Goal: Information Seeking & Learning: Learn about a topic

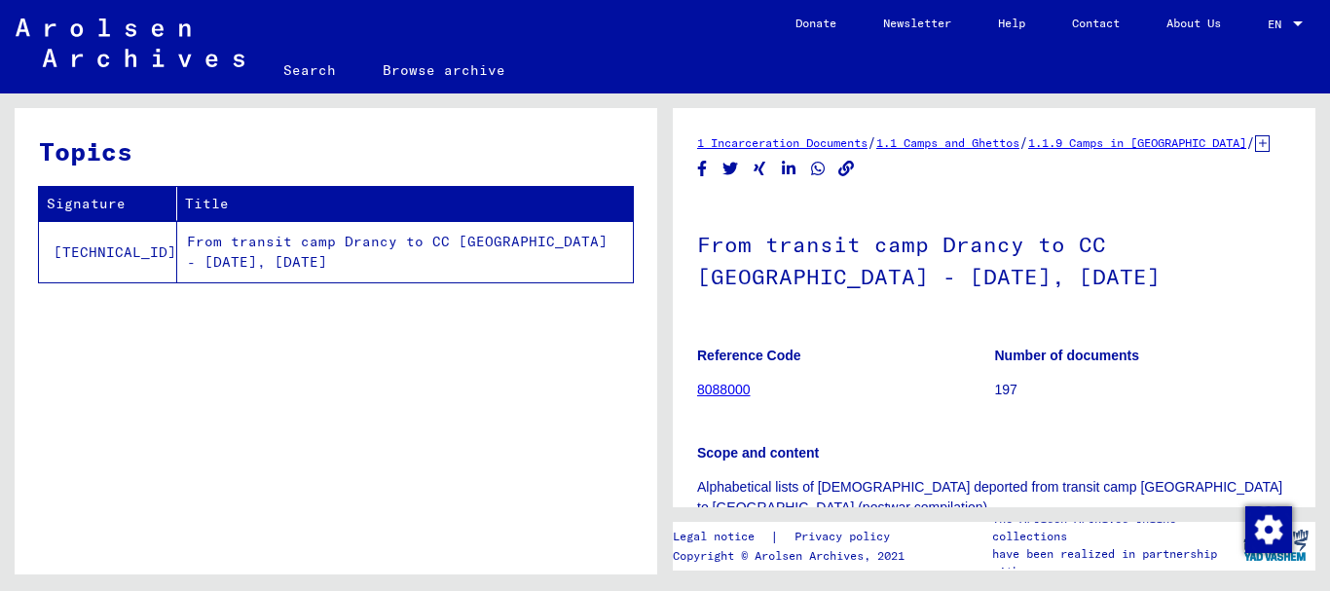
click at [733, 387] on link "8088000" at bounding box center [724, 390] width 54 height 16
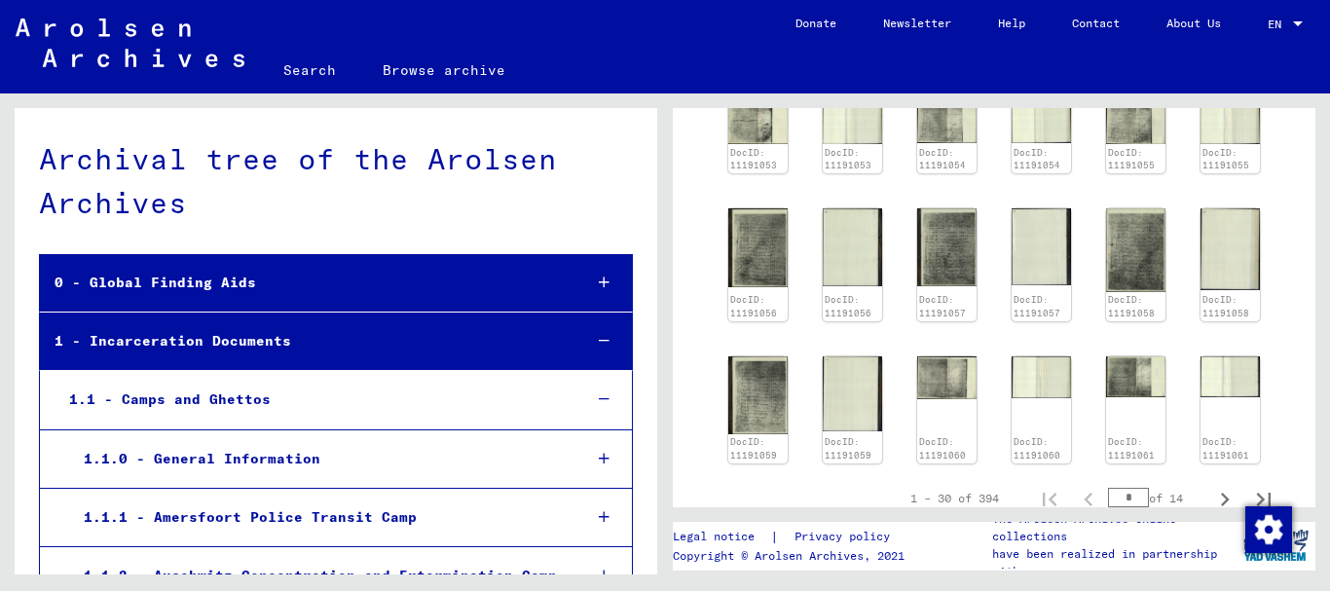
scroll to position [1156, 0]
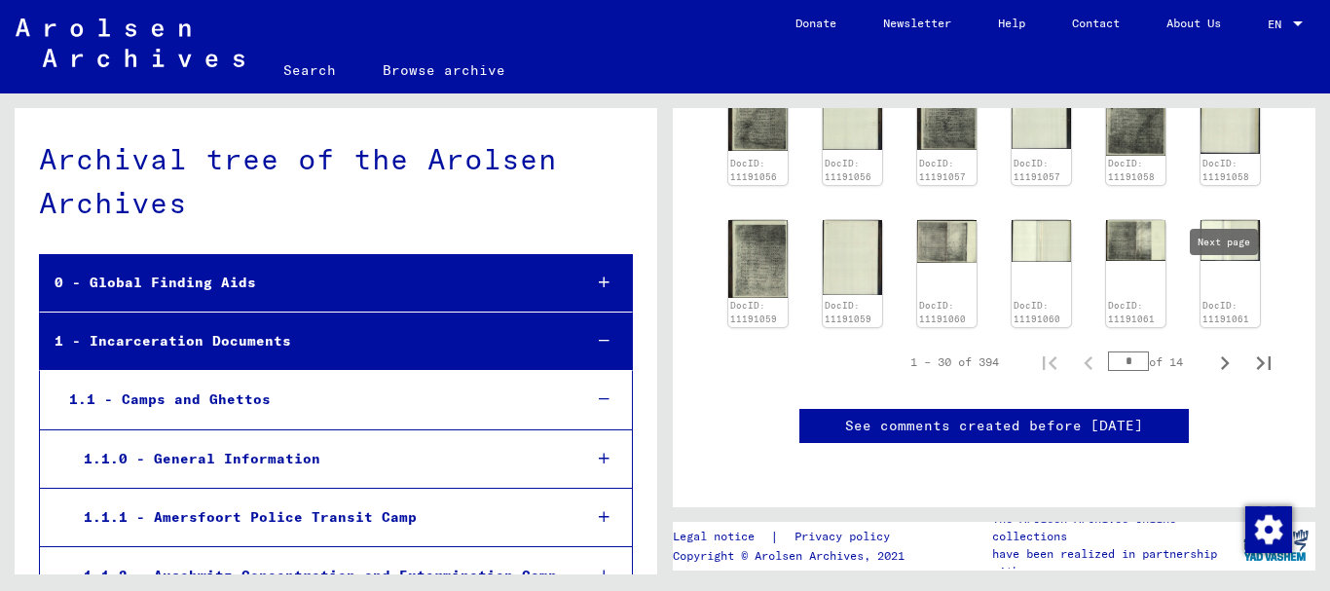
click at [1215, 349] on icon "Next page" at bounding box center [1224, 362] width 27 height 27
type input "*"
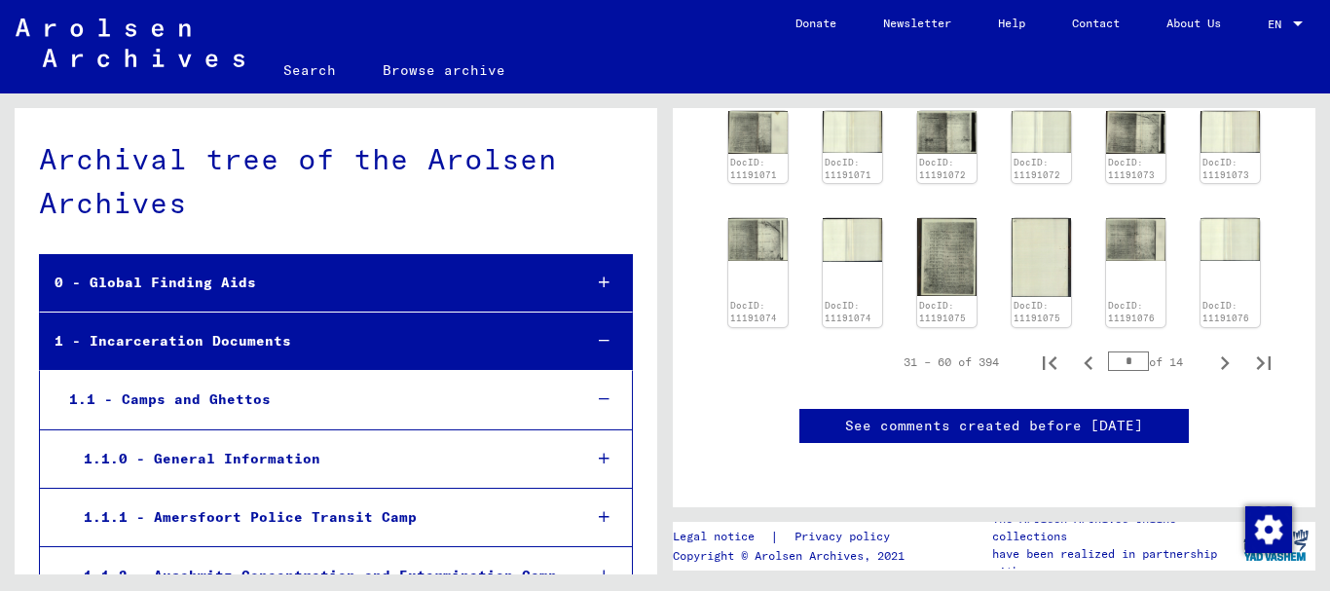
scroll to position [989, 0]
click at [1219, 352] on icon "Next page" at bounding box center [1224, 362] width 27 height 27
type input "*"
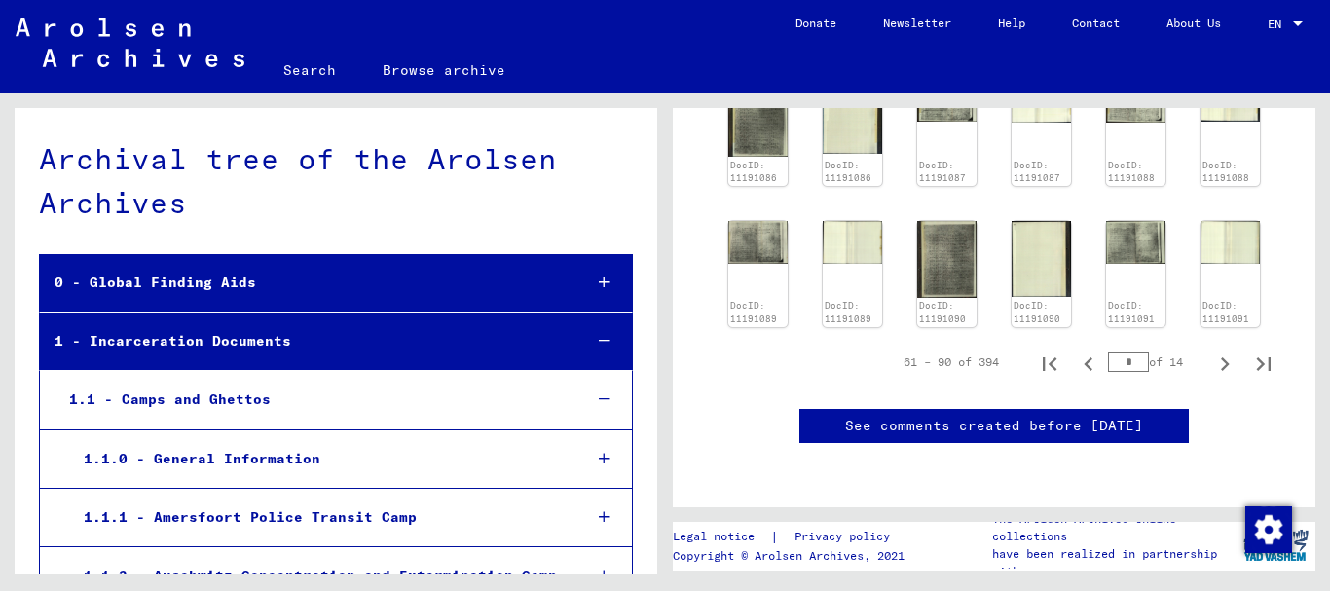
scroll to position [1140, 0]
click at [1217, 350] on icon "Next page" at bounding box center [1224, 363] width 27 height 27
type input "*"
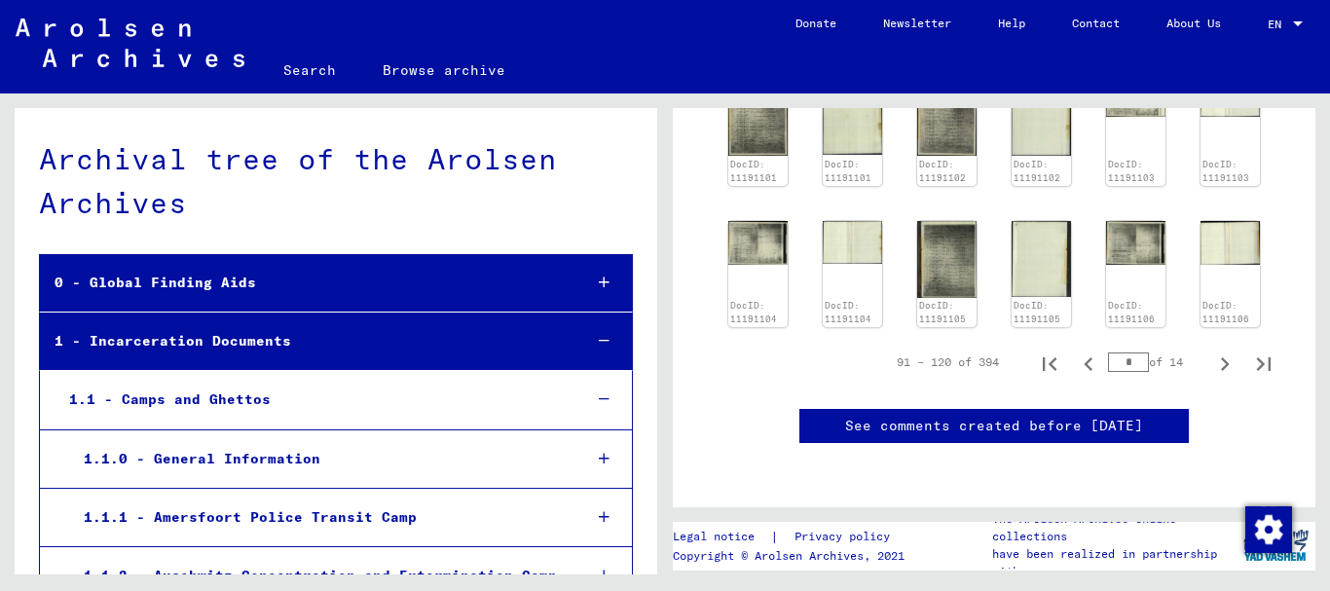
scroll to position [1086, 0]
click at [1217, 360] on icon "Next page" at bounding box center [1224, 363] width 27 height 27
type input "*"
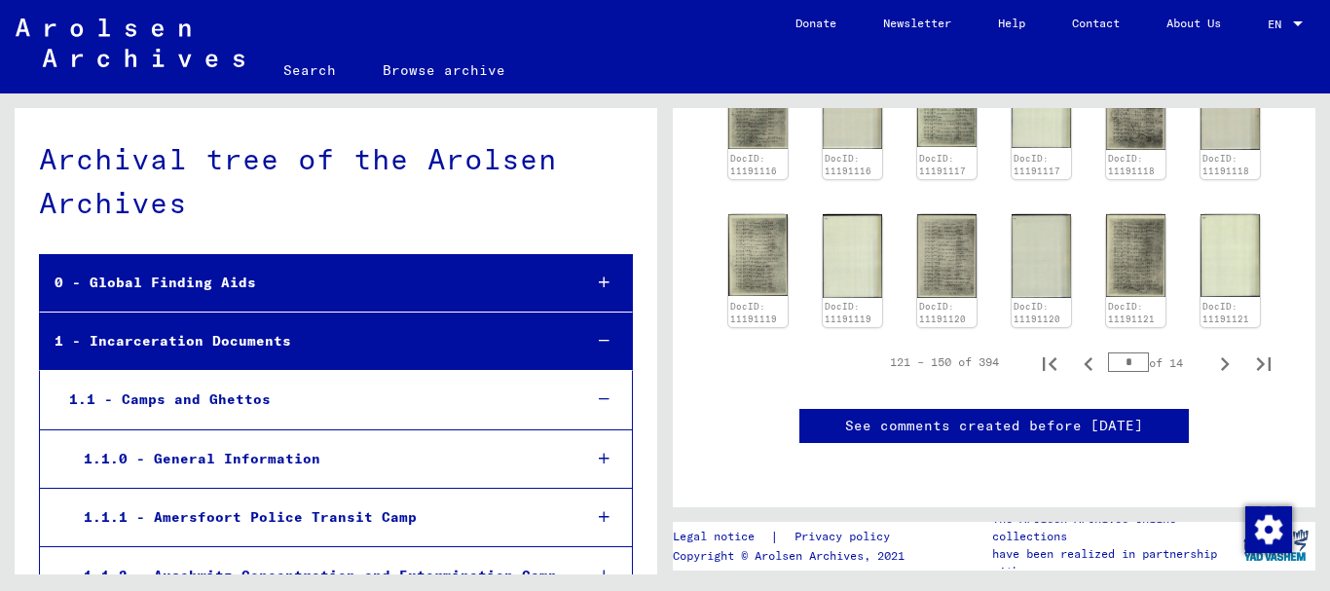
scroll to position [889, 0]
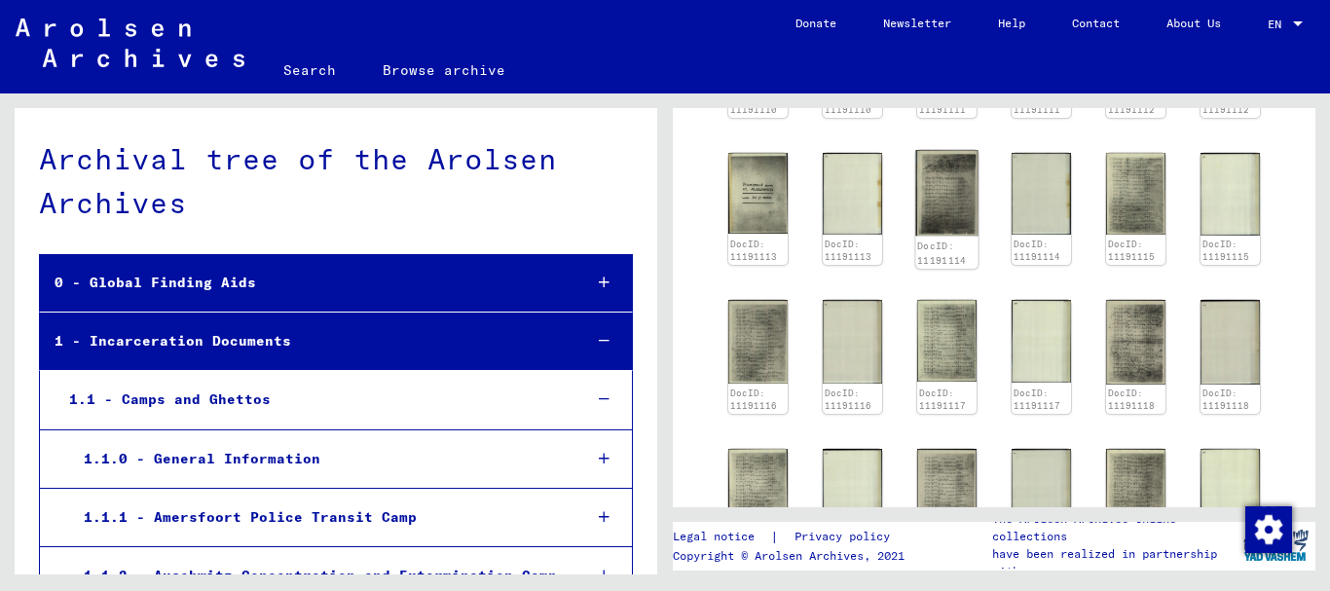
click at [952, 203] on img at bounding box center [946, 193] width 62 height 86
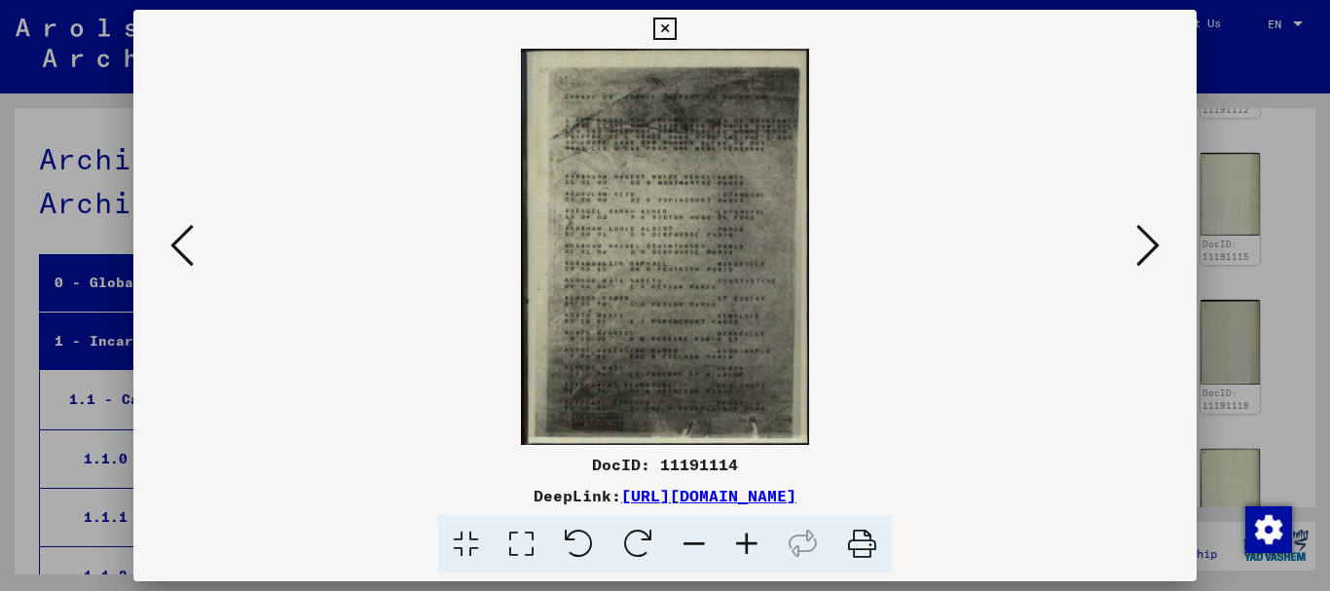
click at [952, 203] on img at bounding box center [666, 247] width 932 height 396
click at [755, 551] on icon at bounding box center [746, 544] width 53 height 59
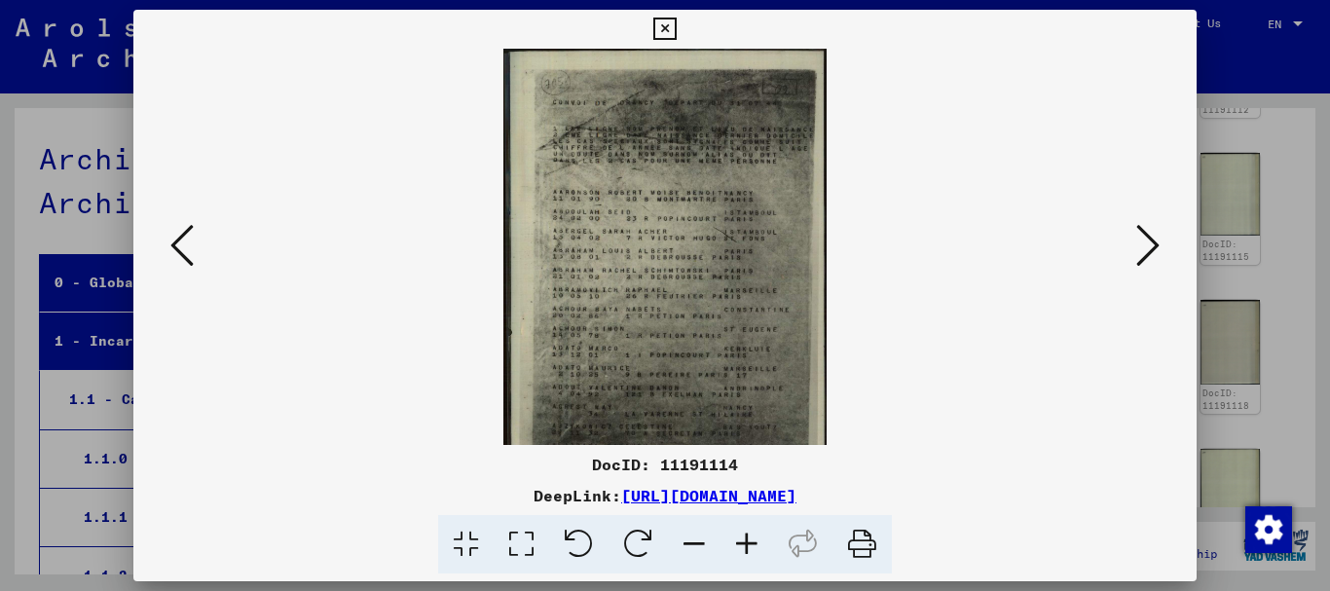
click at [755, 551] on icon at bounding box center [746, 544] width 53 height 59
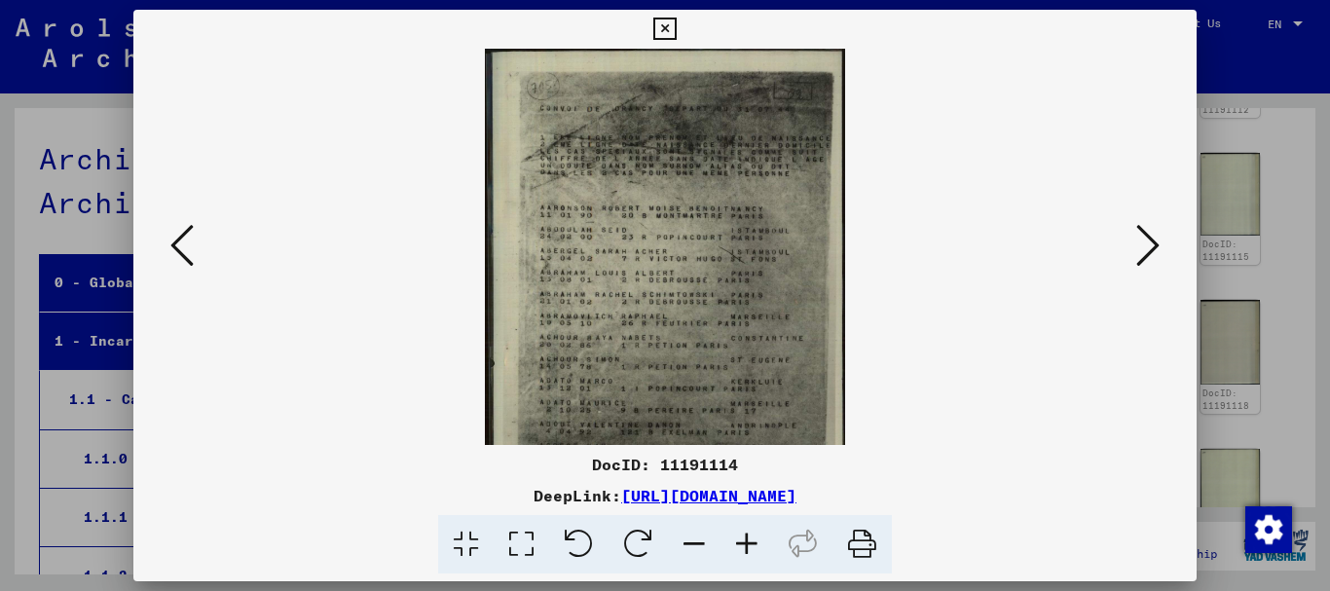
click at [755, 551] on icon at bounding box center [746, 544] width 53 height 59
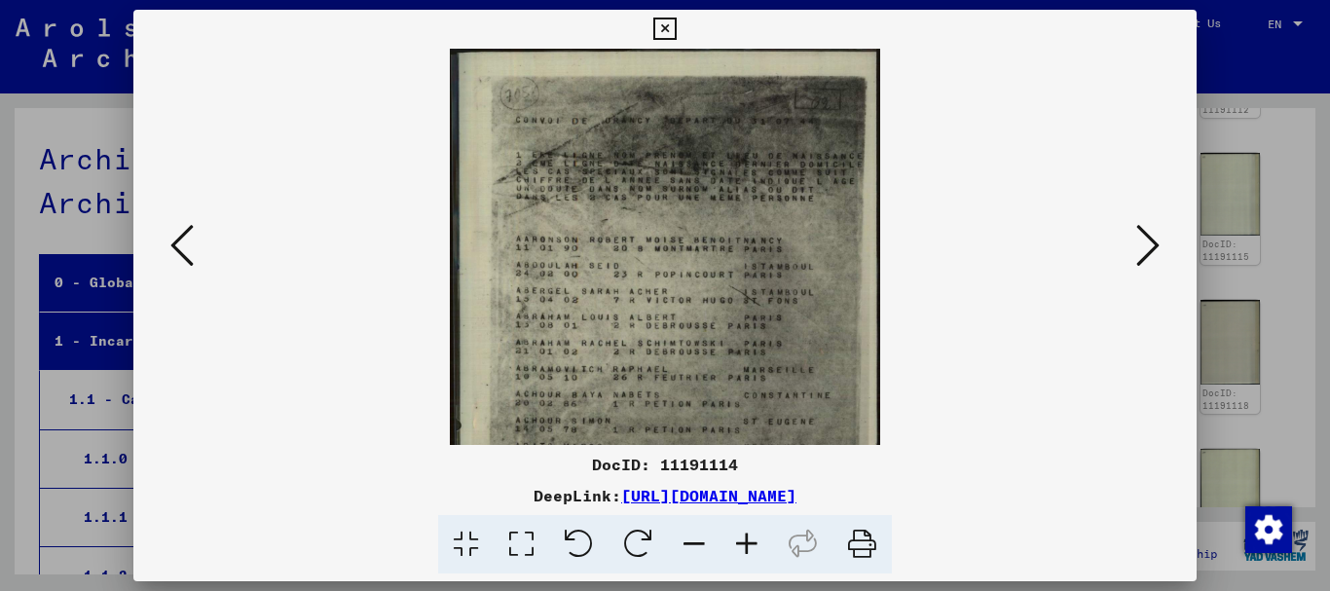
click at [755, 551] on icon at bounding box center [746, 544] width 53 height 59
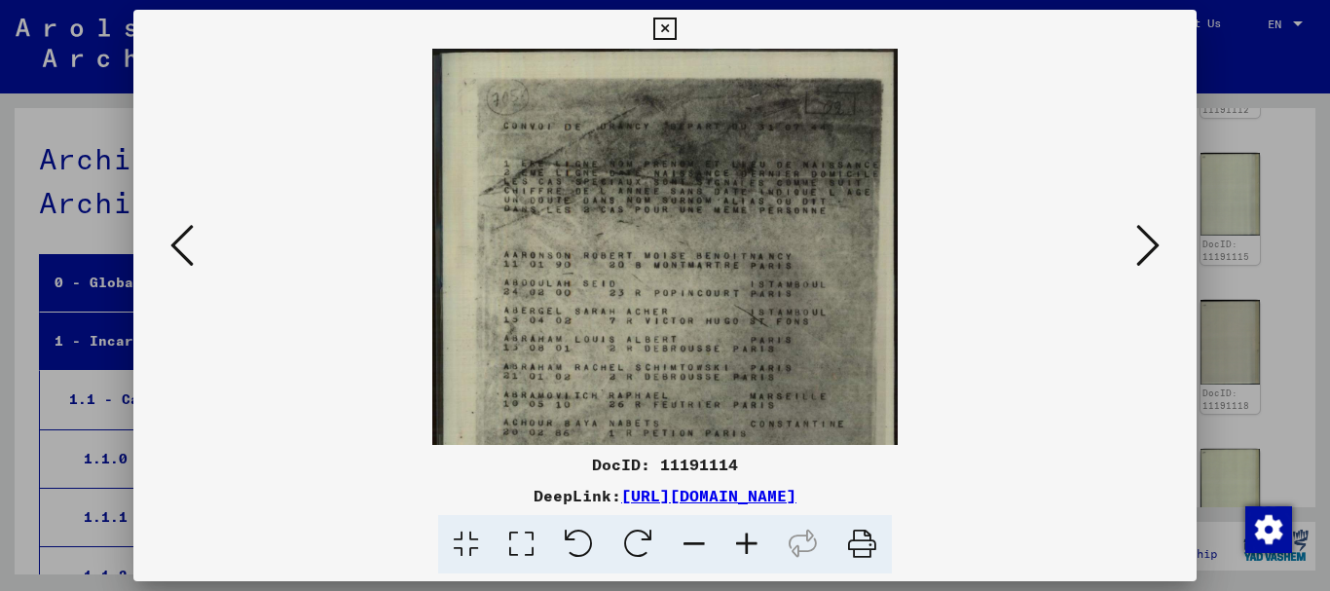
click at [755, 551] on icon at bounding box center [746, 544] width 53 height 59
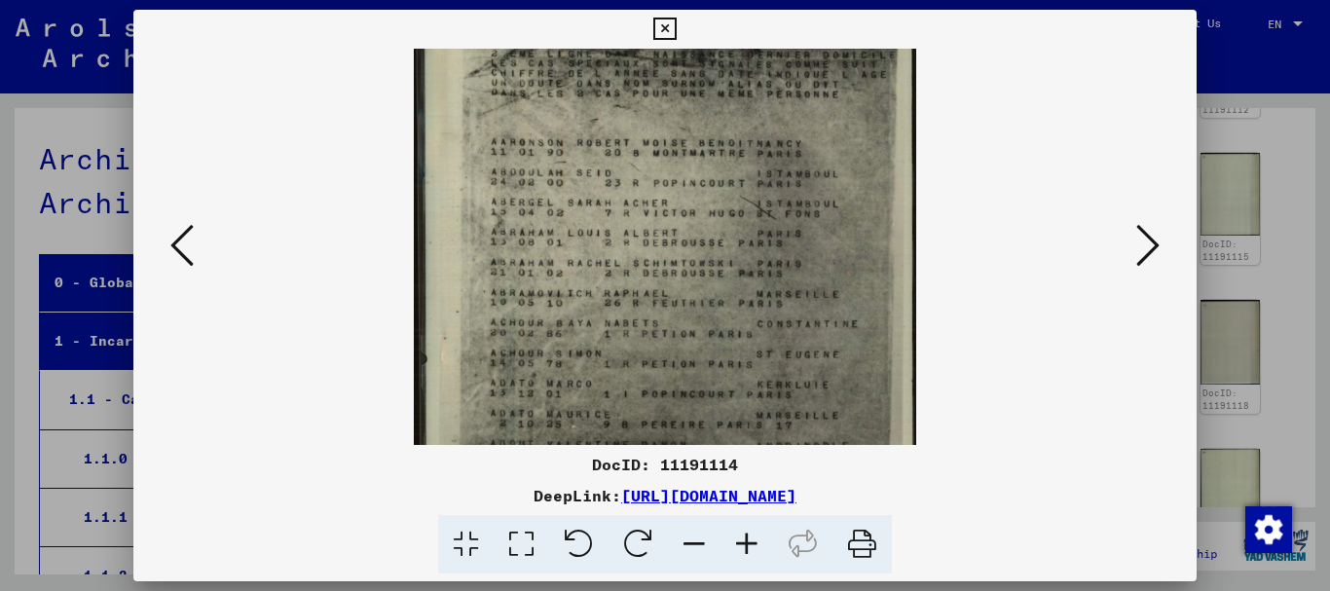
scroll to position [150, 0]
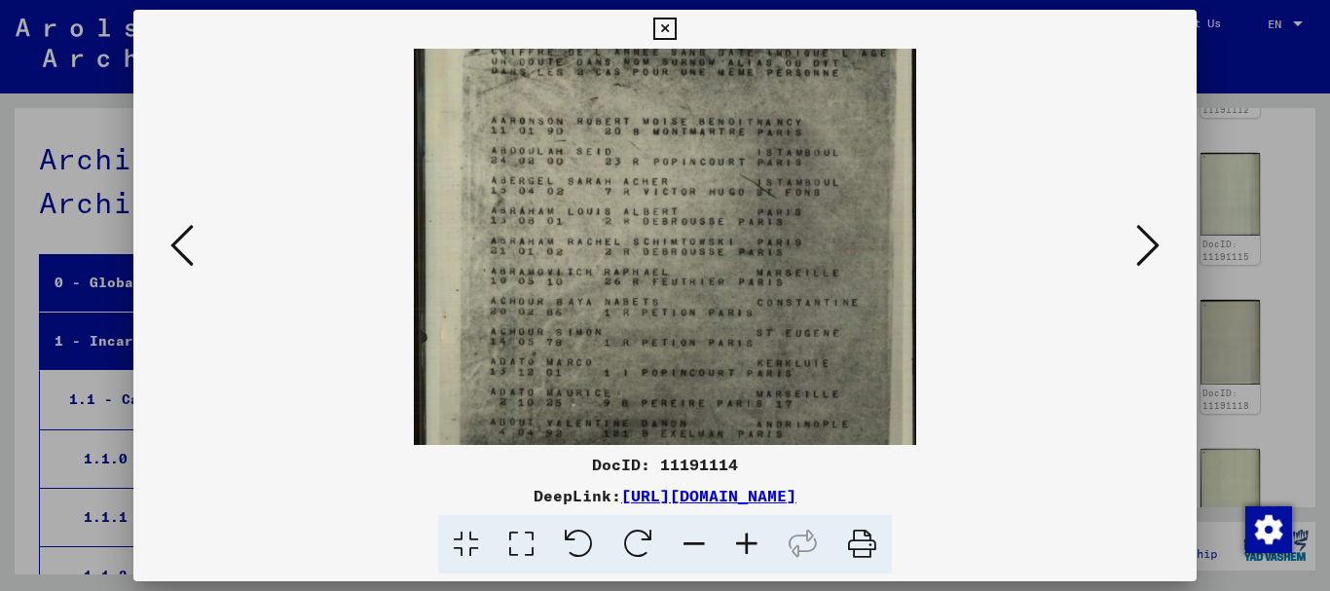
drag, startPoint x: 712, startPoint y: 295, endPoint x: 709, endPoint y: 145, distance: 149.9
click at [709, 145] on img at bounding box center [664, 243] width 501 height 688
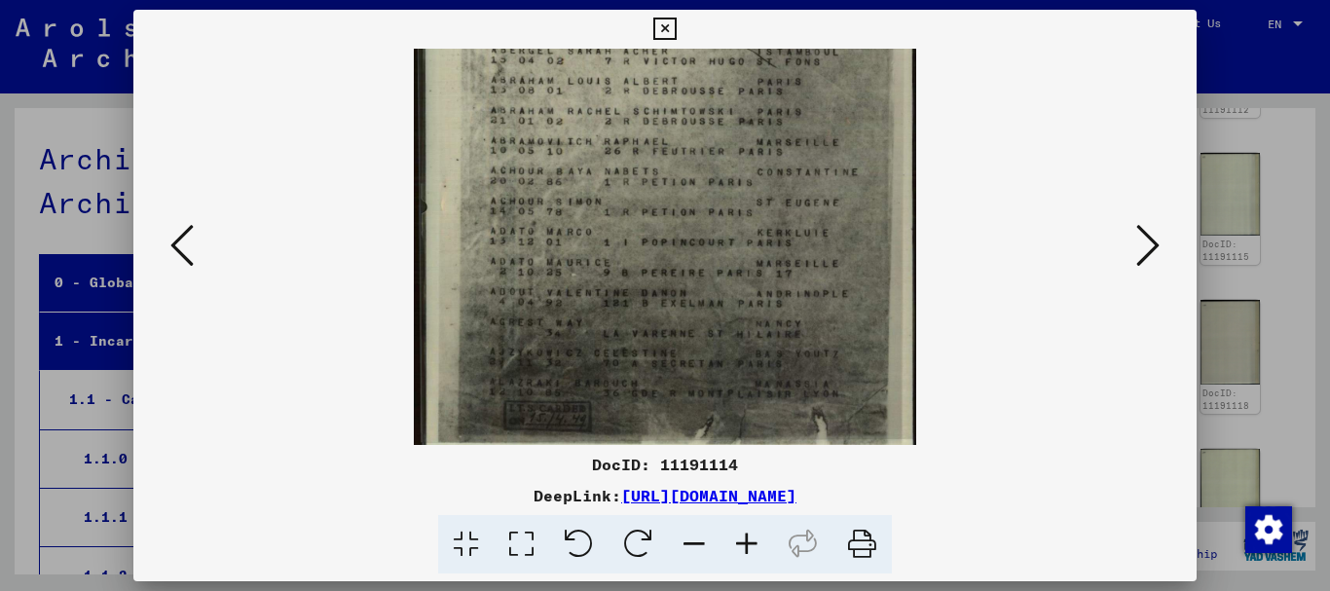
scroll to position [292, 0]
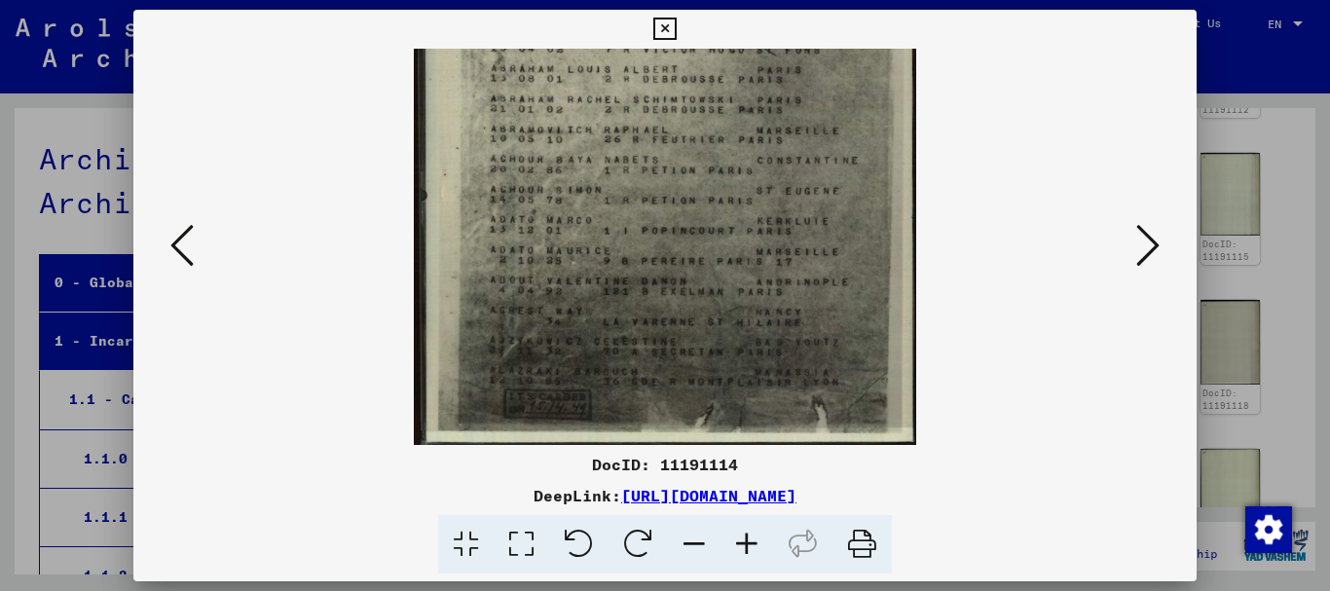
drag, startPoint x: 690, startPoint y: 334, endPoint x: 690, endPoint y: 148, distance: 185.9
click at [690, 148] on img at bounding box center [664, 101] width 501 height 688
click at [696, 254] on img at bounding box center [664, 101] width 501 height 688
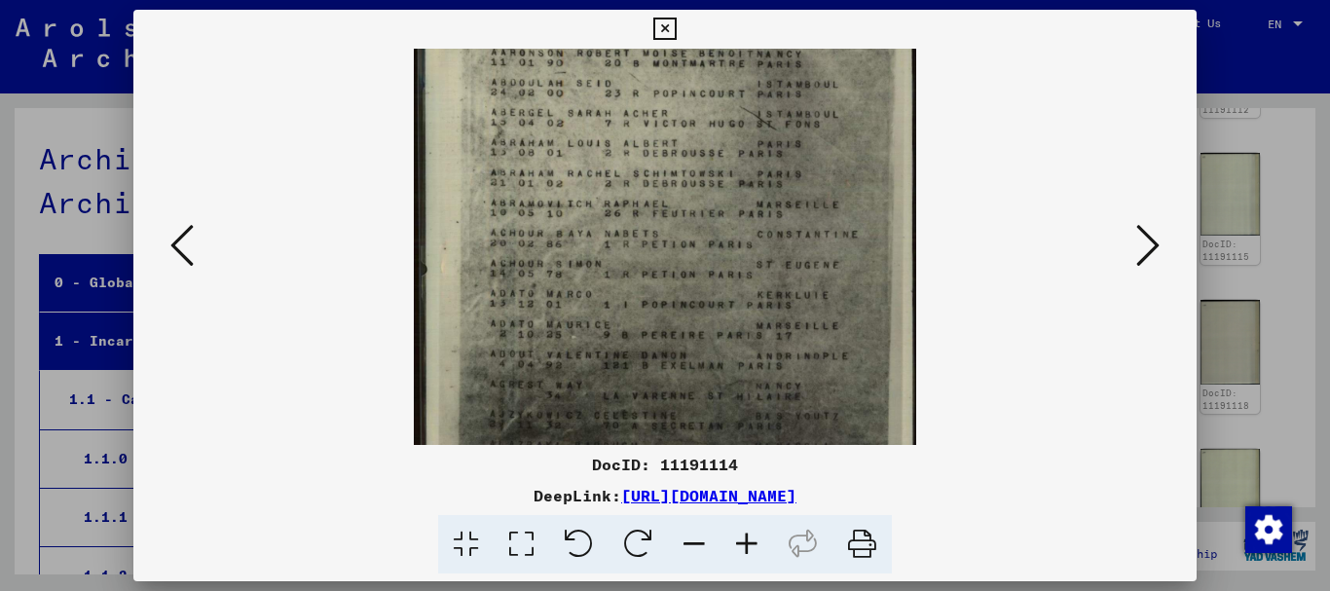
scroll to position [220, 0]
drag, startPoint x: 692, startPoint y: 145, endPoint x: 681, endPoint y: 217, distance: 72.8
click at [681, 217] on img at bounding box center [664, 173] width 501 height 688
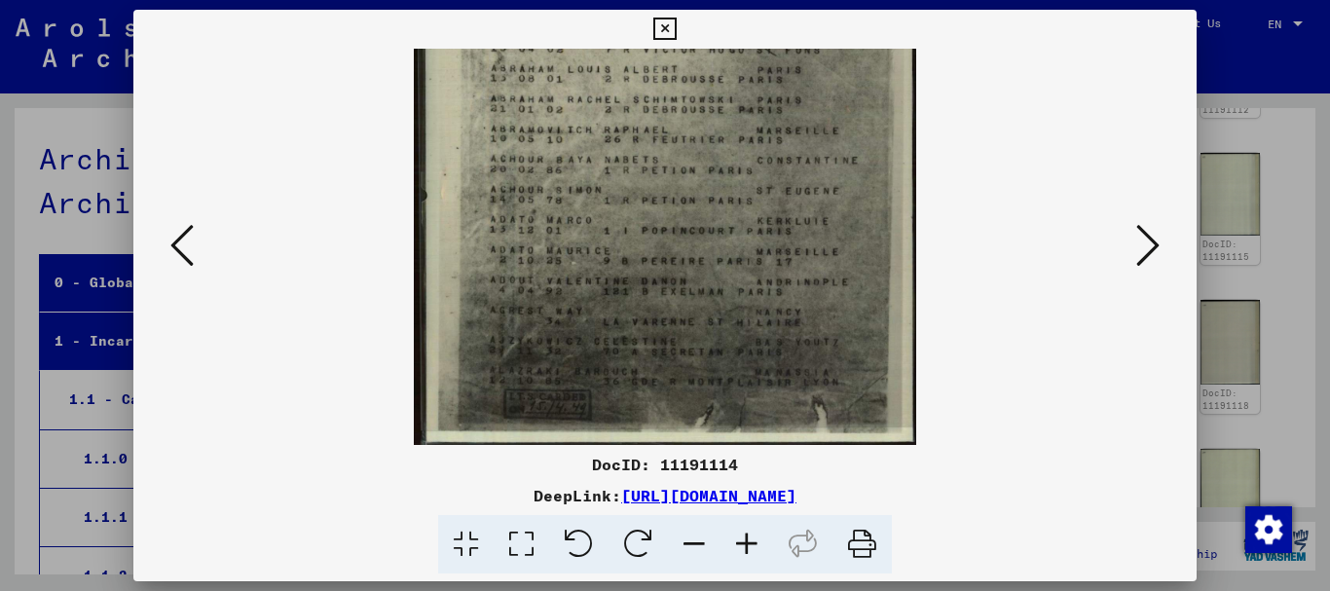
drag, startPoint x: 677, startPoint y: 342, endPoint x: 682, endPoint y: 171, distance: 170.4
click at [682, 171] on img at bounding box center [664, 101] width 501 height 688
click at [676, 25] on icon at bounding box center [664, 29] width 22 height 23
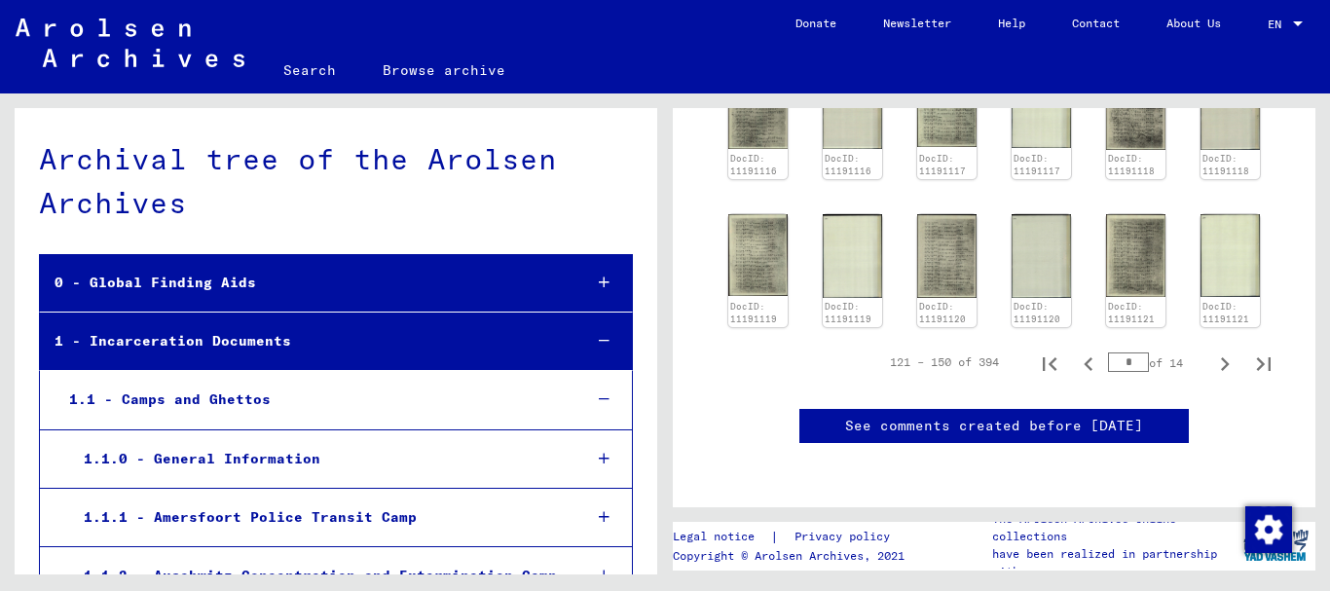
scroll to position [1309, 0]
click at [1224, 350] on icon "Next page" at bounding box center [1224, 363] width 27 height 27
type input "*"
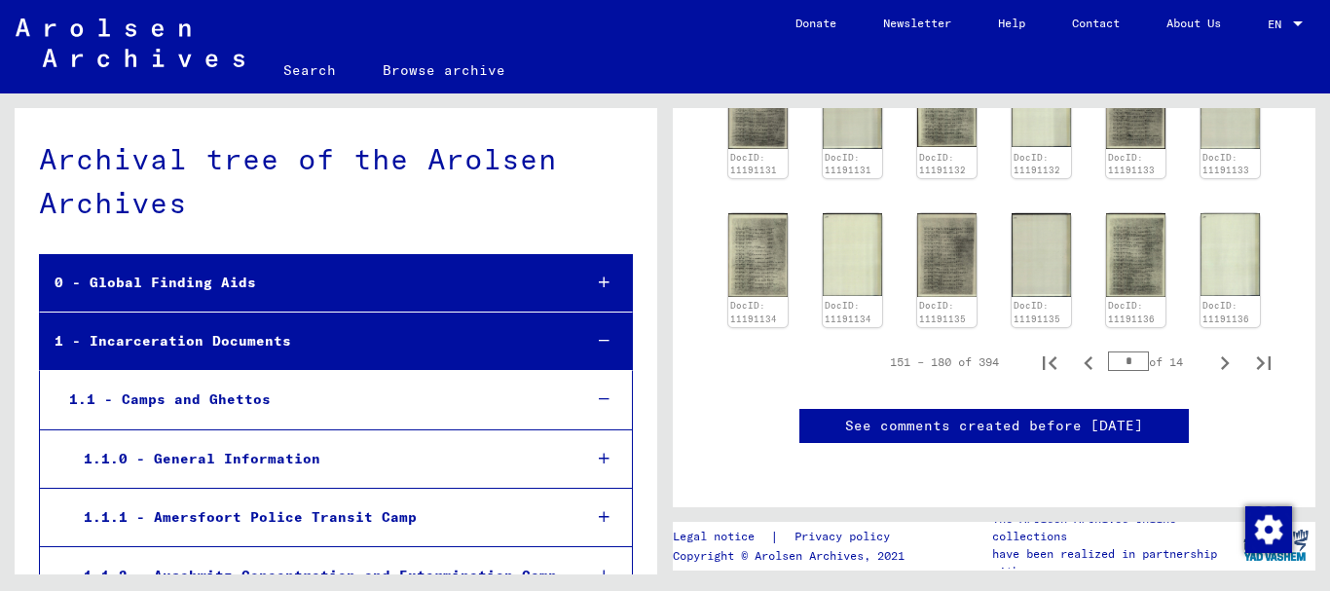
scroll to position [1099, 0]
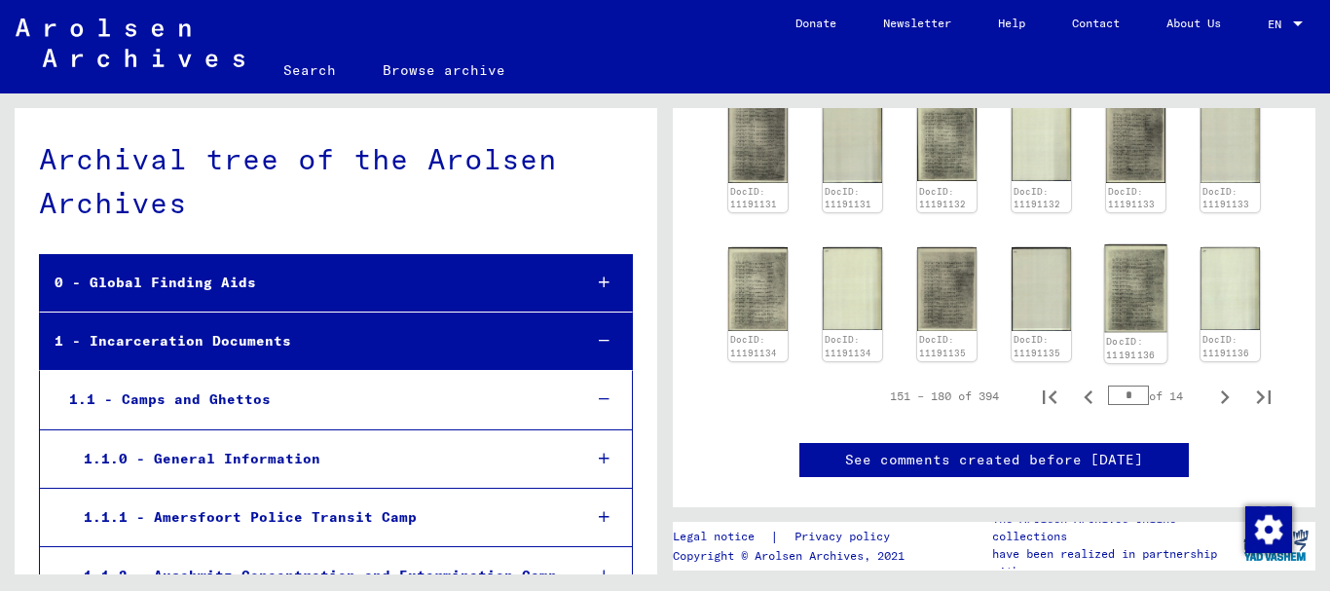
click at [1127, 280] on img at bounding box center [1135, 288] width 62 height 88
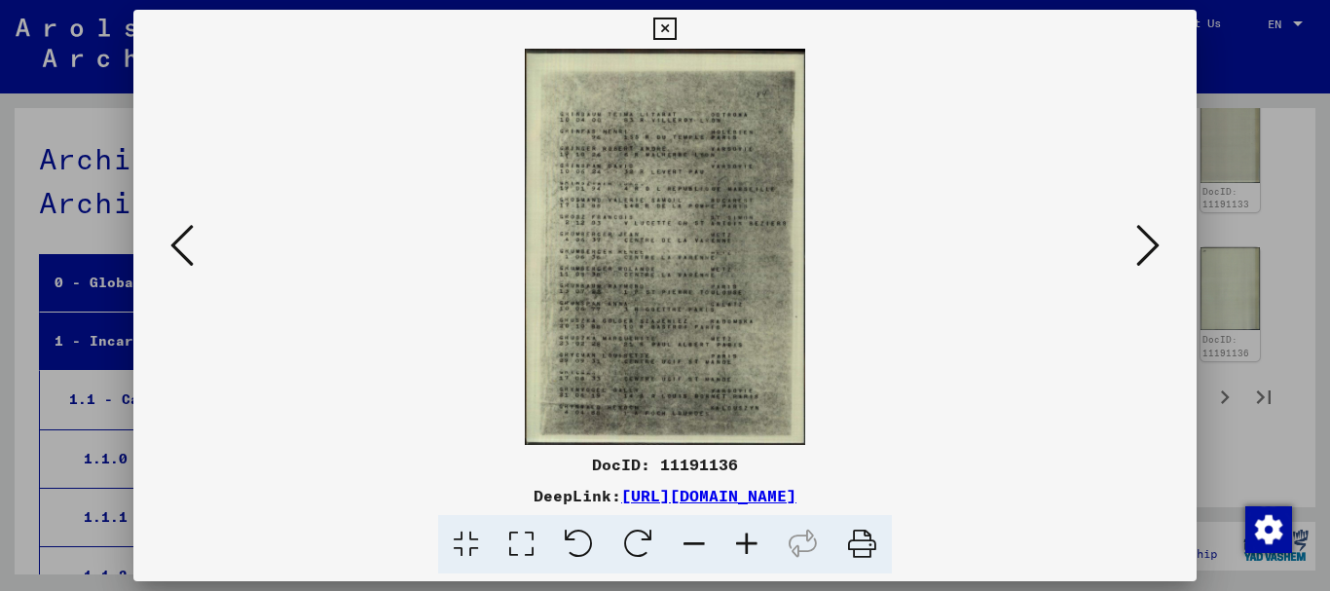
click at [739, 540] on icon at bounding box center [746, 544] width 53 height 59
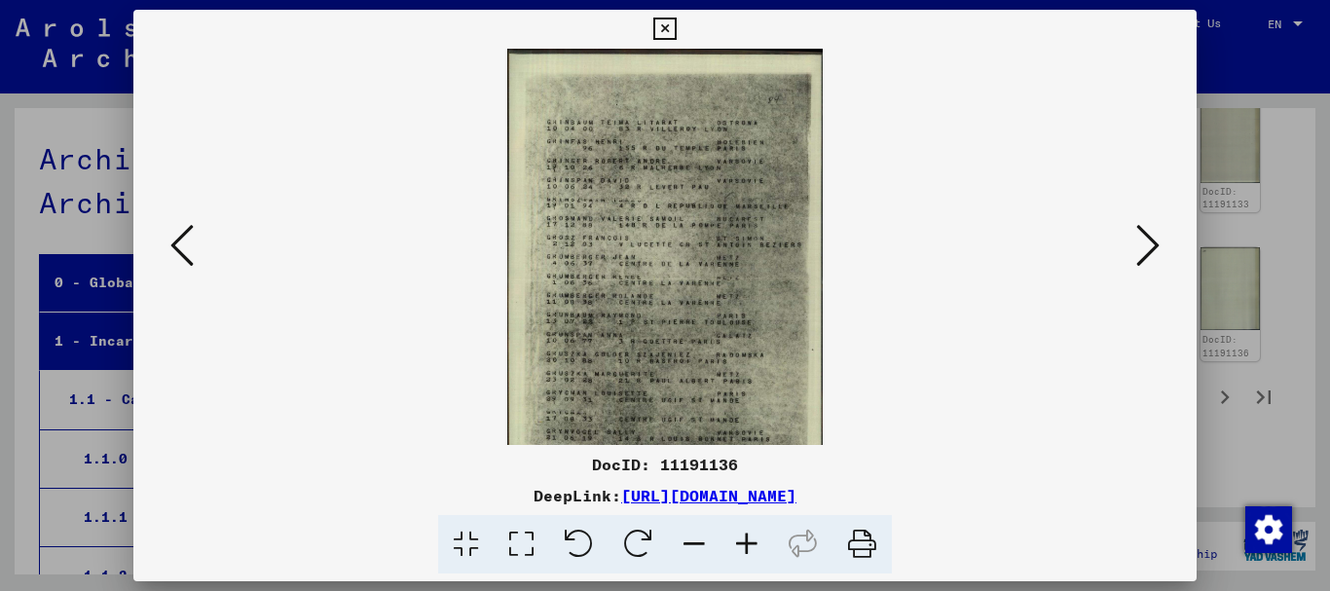
click at [739, 540] on icon at bounding box center [746, 544] width 53 height 59
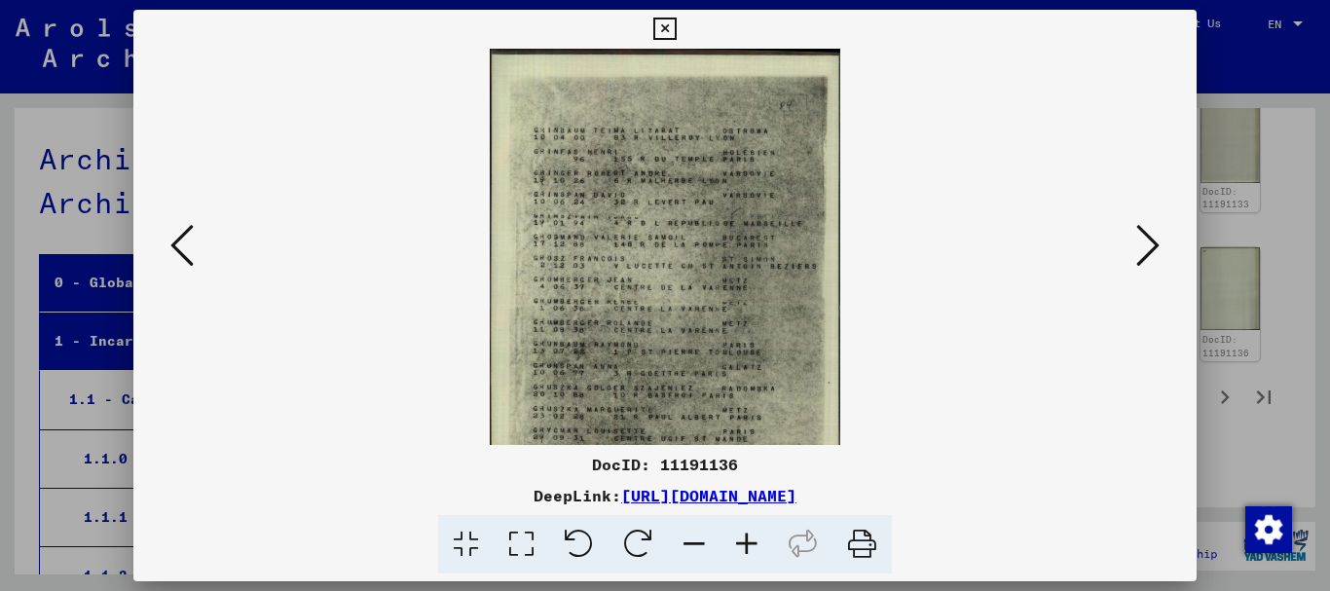
click at [739, 540] on icon at bounding box center [746, 544] width 53 height 59
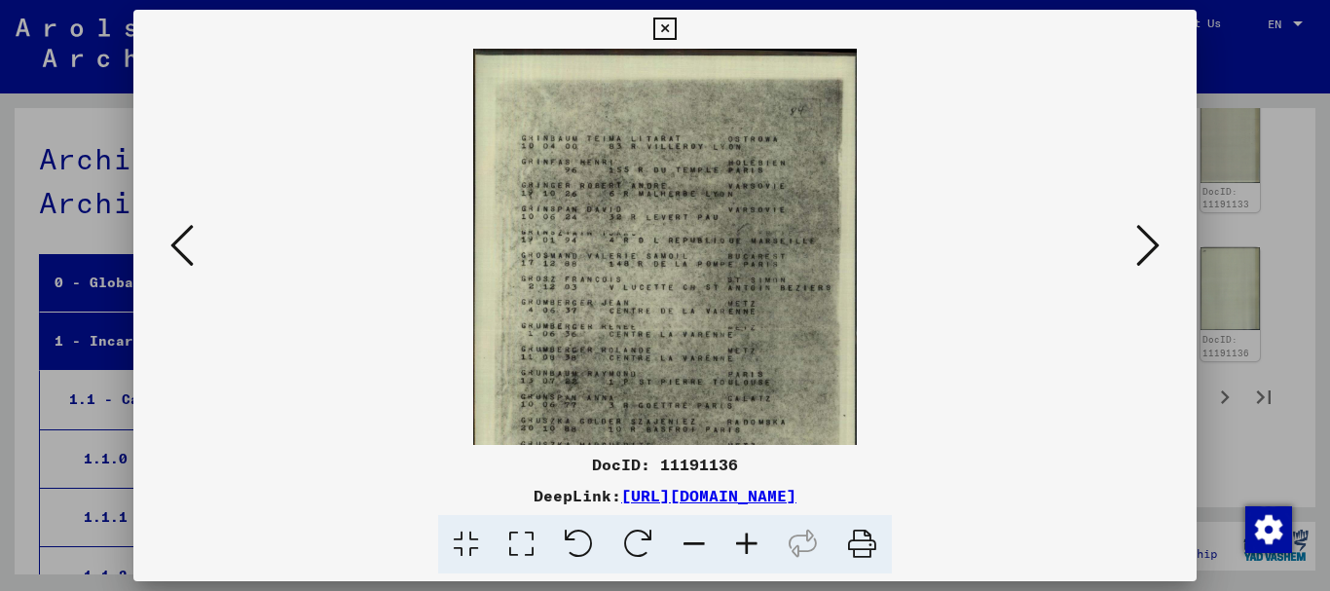
click at [739, 540] on icon at bounding box center [746, 544] width 53 height 59
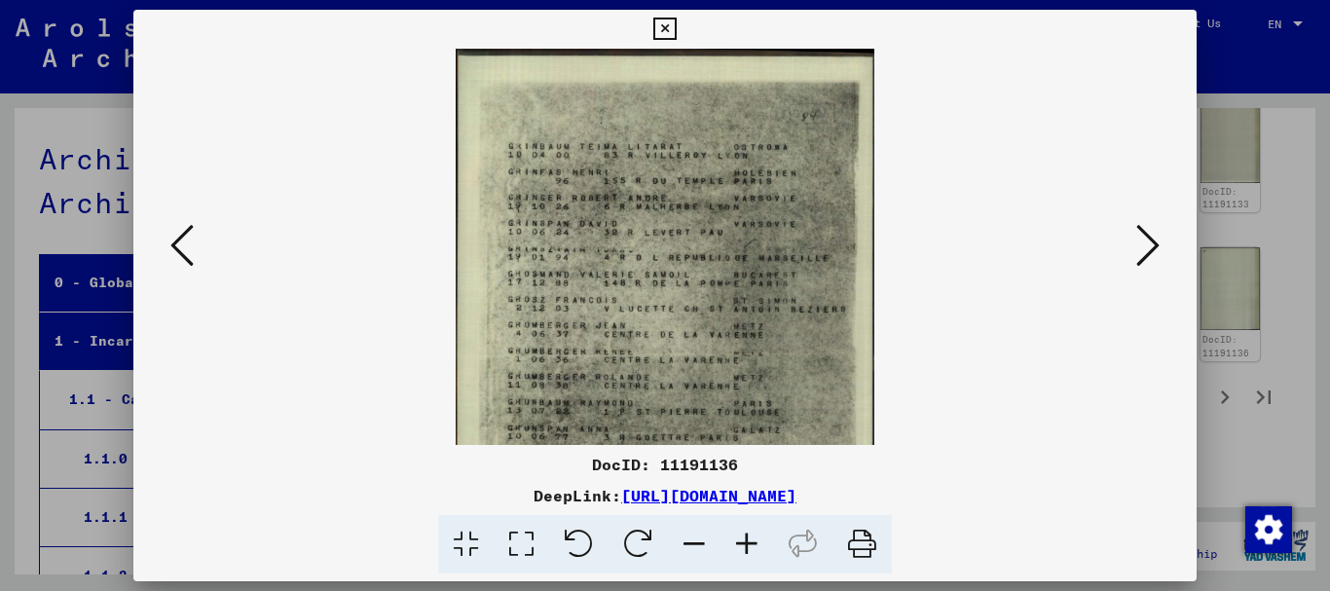
click at [681, 33] on button at bounding box center [664, 29] width 34 height 39
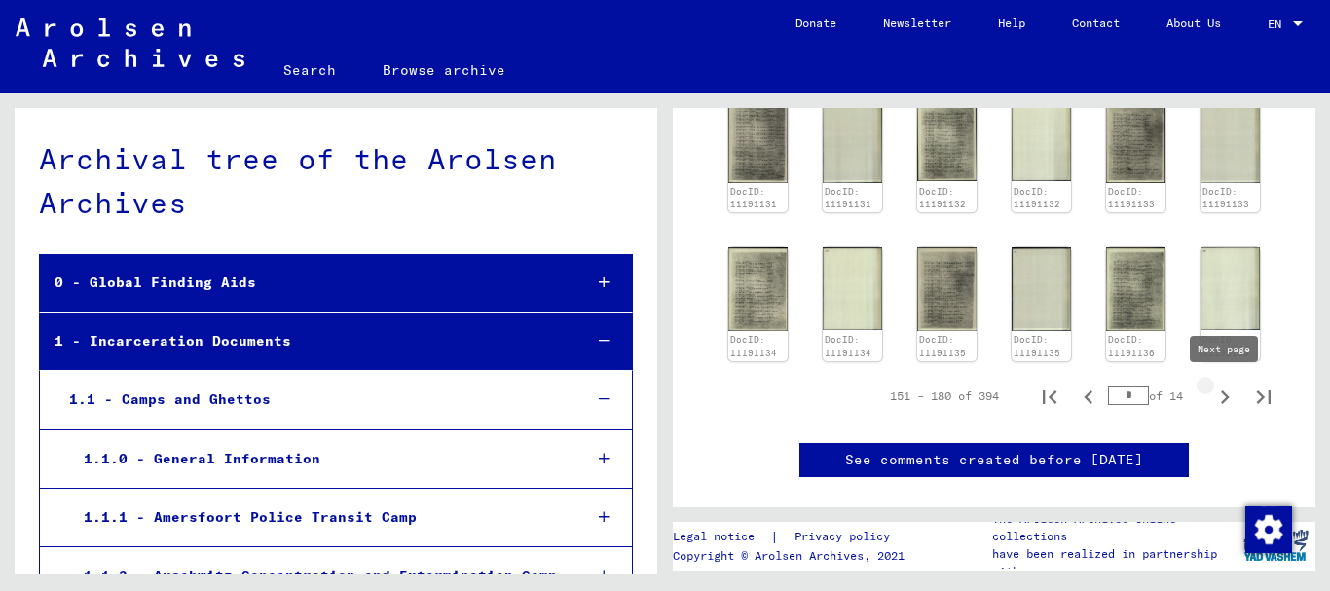
click at [1220, 401] on icon "Next page" at bounding box center [1224, 397] width 27 height 27
type input "*"
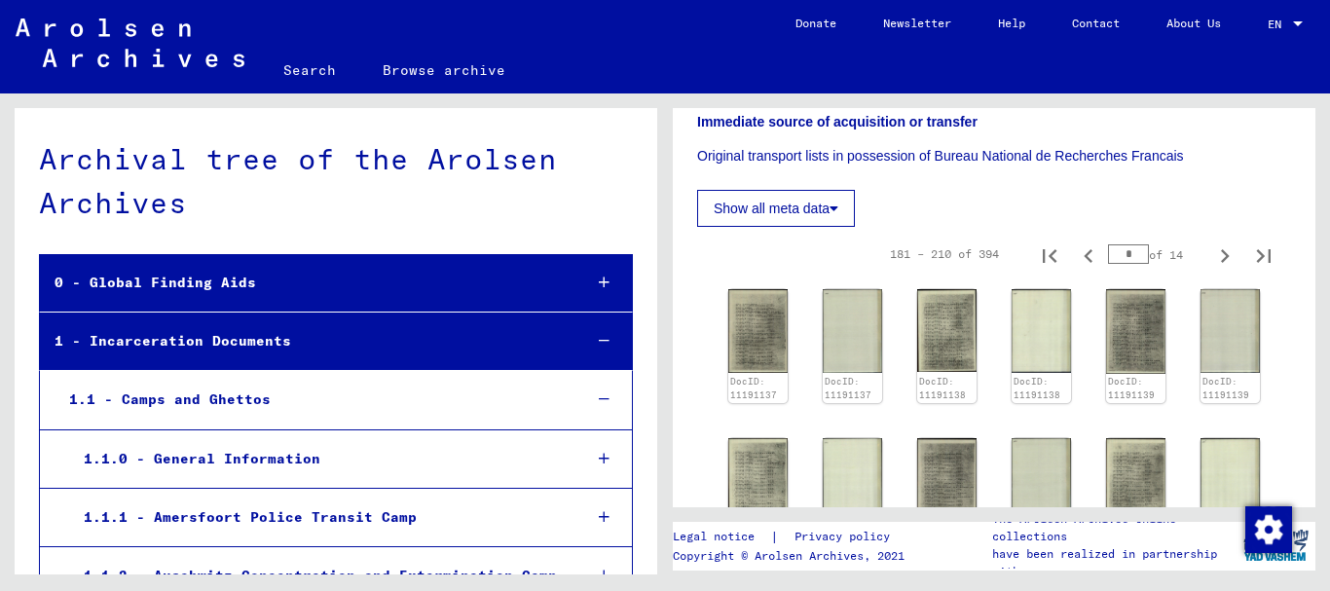
scroll to position [468, 0]
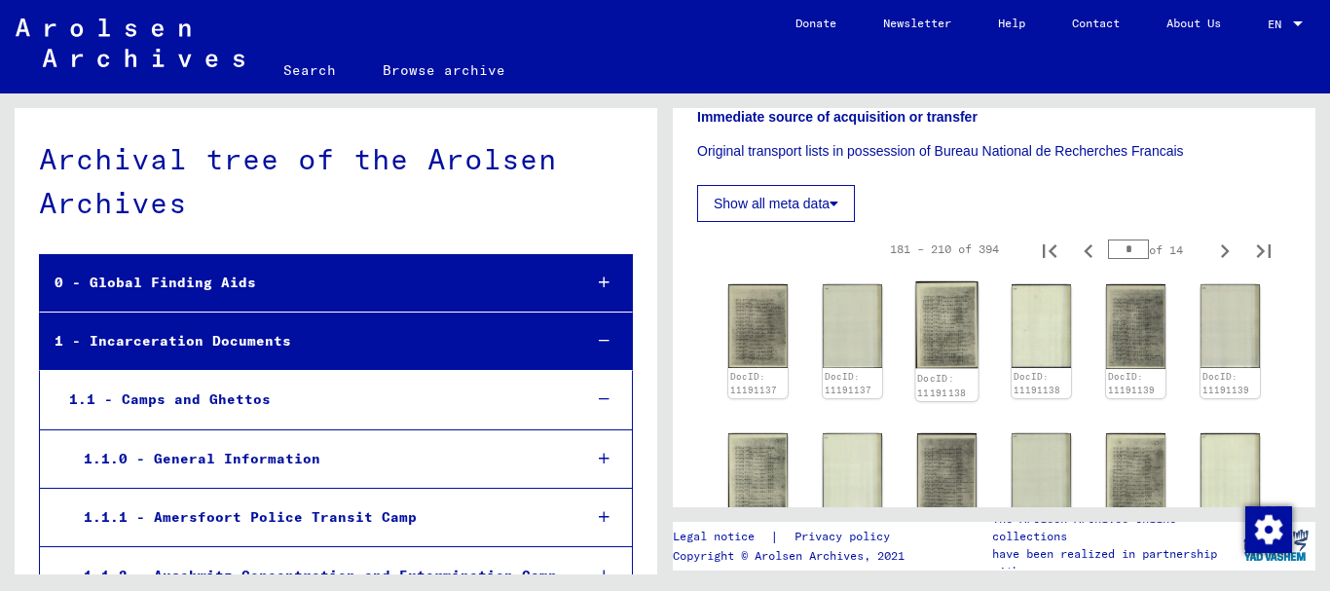
click at [951, 348] on img at bounding box center [946, 324] width 62 height 87
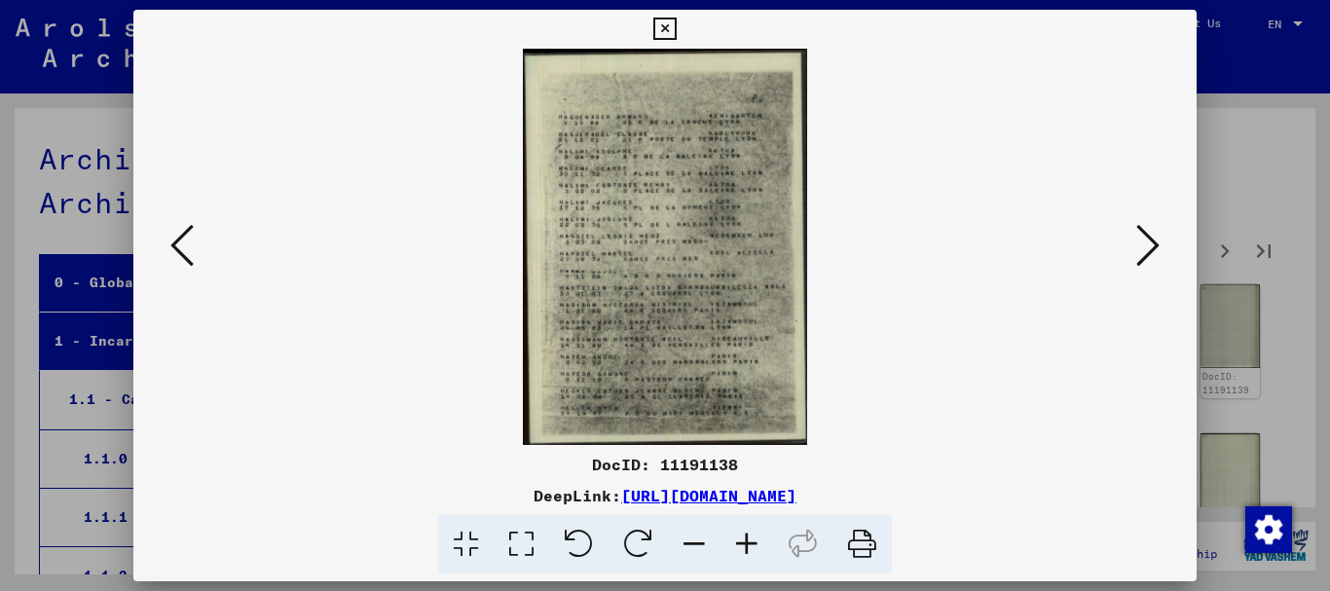
click at [951, 348] on img at bounding box center [666, 247] width 932 height 396
click at [748, 552] on icon at bounding box center [746, 544] width 53 height 59
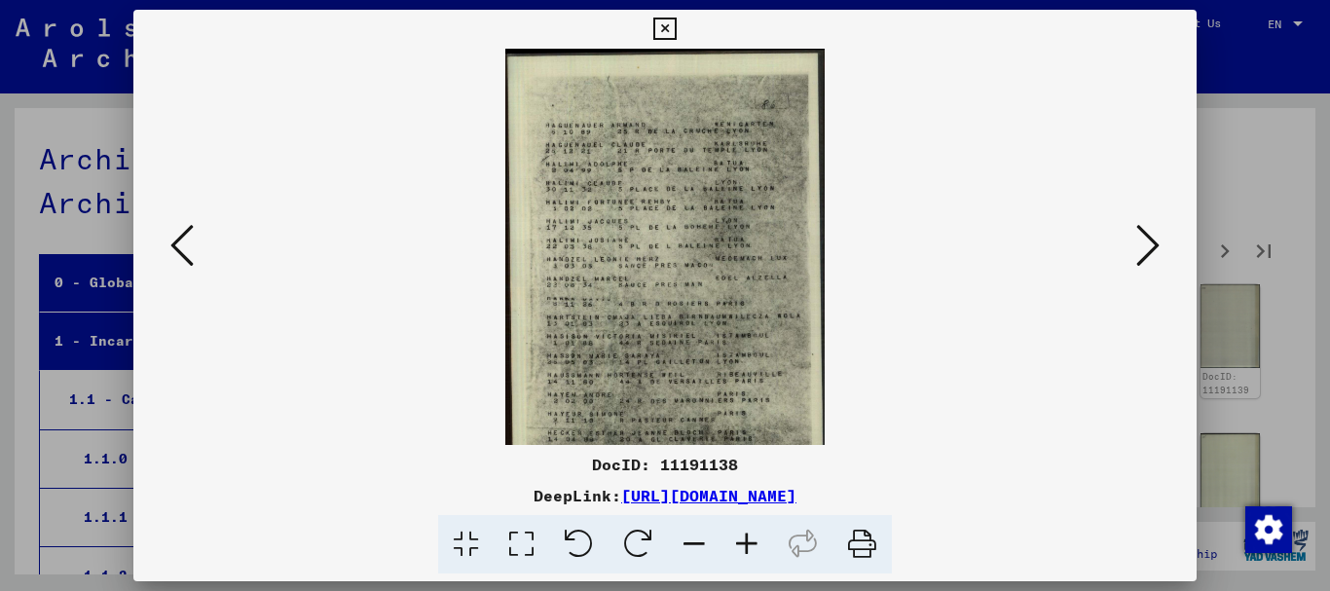
click at [748, 552] on icon at bounding box center [746, 544] width 53 height 59
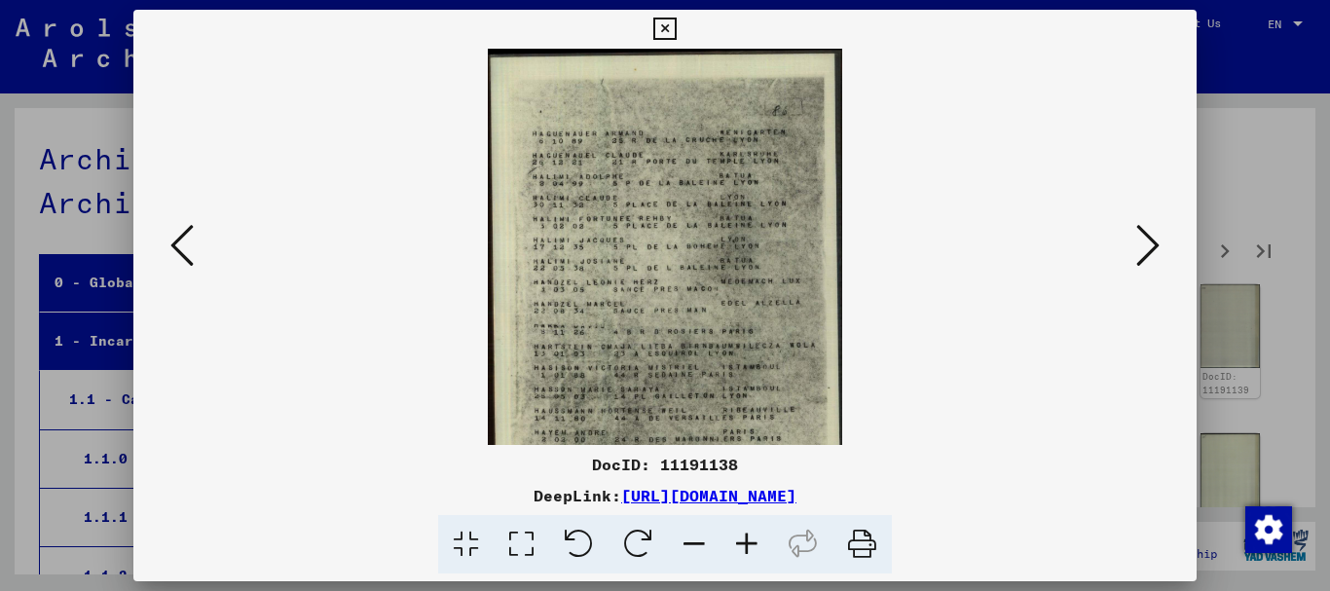
click at [748, 552] on icon at bounding box center [746, 544] width 53 height 59
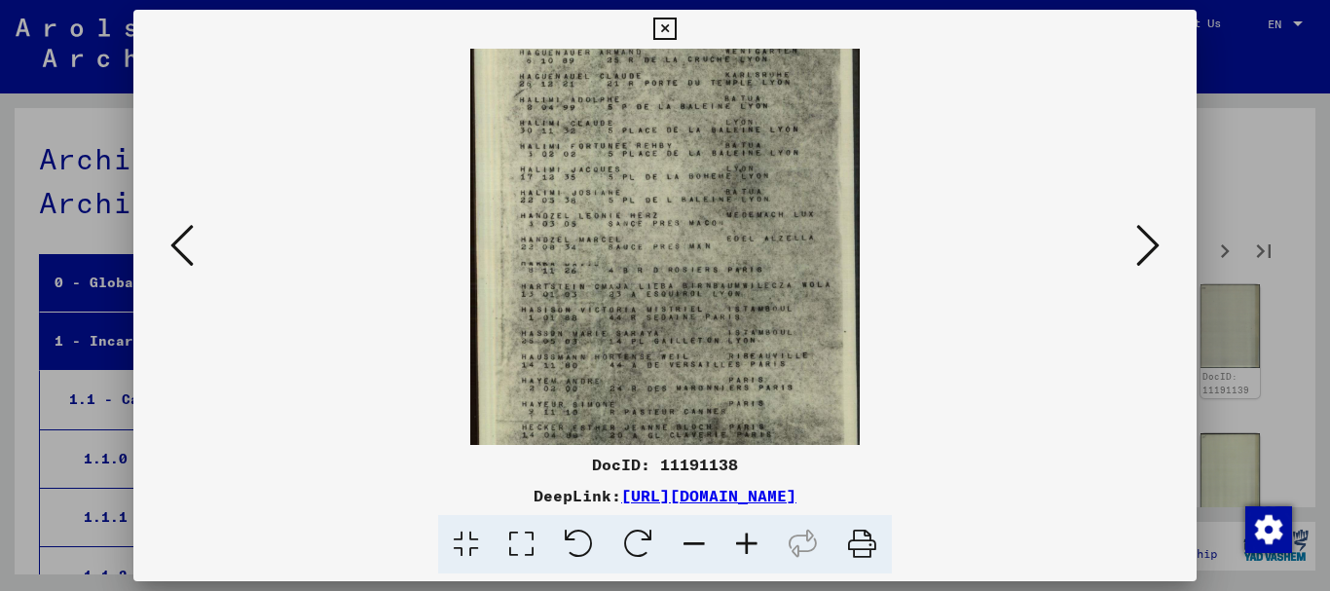
scroll to position [146, 0]
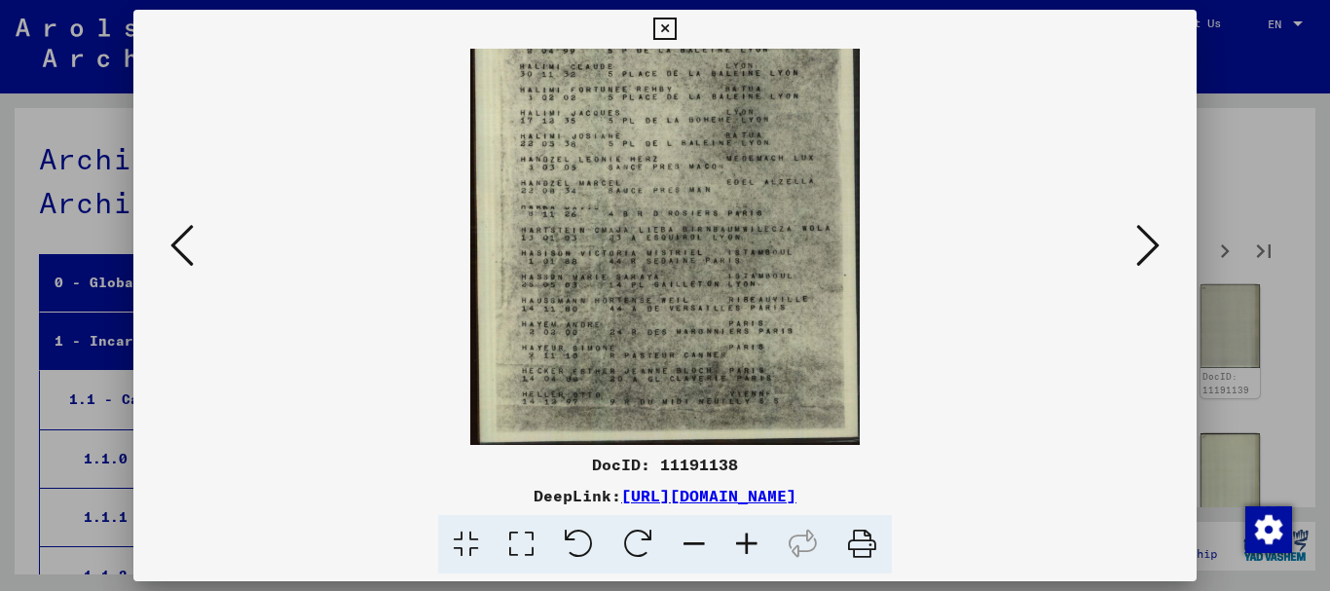
drag, startPoint x: 653, startPoint y: 397, endPoint x: 671, endPoint y: 91, distance: 307.1
click at [671, 91] on img at bounding box center [664, 174] width 389 height 542
click at [676, 30] on icon at bounding box center [664, 29] width 22 height 23
